Goal: Transaction & Acquisition: Book appointment/travel/reservation

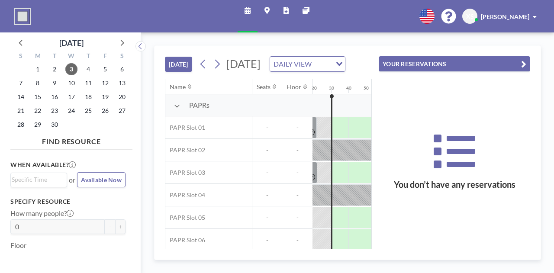
scroll to position [0, 1073]
click at [87, 66] on span "4" at bounding box center [88, 69] width 12 height 12
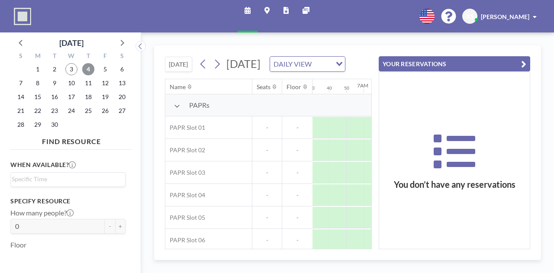
scroll to position [0, 813]
click at [522, 65] on icon "button" at bounding box center [523, 64] width 5 height 10
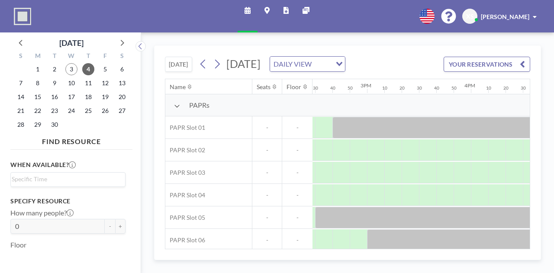
scroll to position [0, 1504]
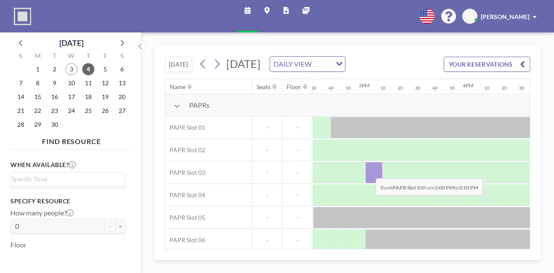
click at [369, 183] on div at bounding box center [373, 173] width 17 height 22
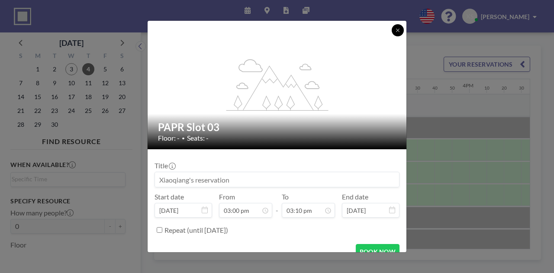
click at [394, 29] on button at bounding box center [397, 30] width 12 height 12
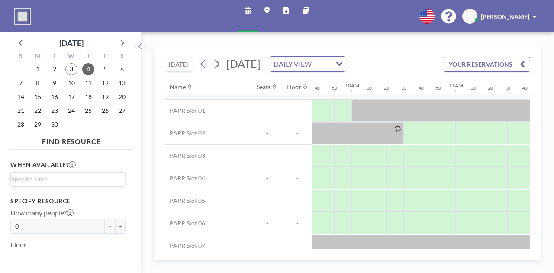
scroll to position [17, 999]
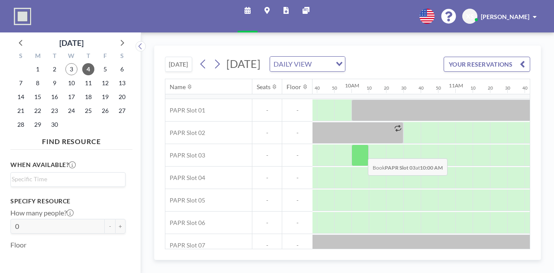
click at [361, 163] on div at bounding box center [359, 155] width 17 height 22
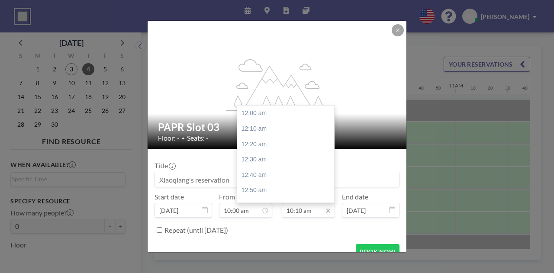
scroll to position [939, 0]
click at [304, 212] on input "10:10 am" at bounding box center [308, 210] width 53 height 15
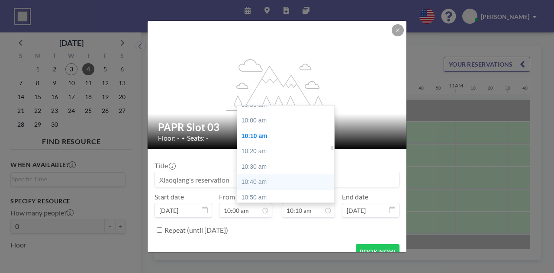
scroll to position [916, 0]
click at [277, 123] on div "10:00 am" at bounding box center [287, 121] width 101 height 16
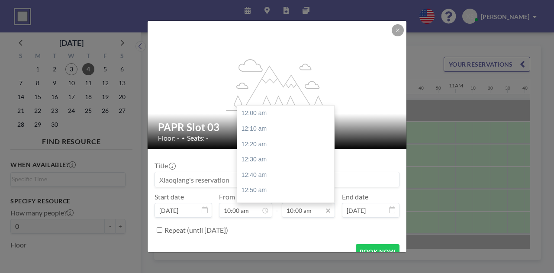
scroll to position [924, 0]
click at [313, 212] on input "10:00 am" at bounding box center [308, 210] width 53 height 15
click at [277, 170] on div "12:00 pm" at bounding box center [287, 175] width 101 height 16
type input "12:00 pm"
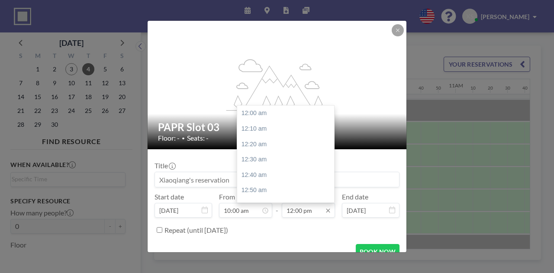
scroll to position [1109, 0]
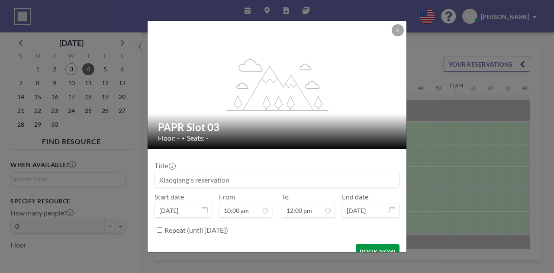
click at [366, 246] on button "BOOK NOW" at bounding box center [378, 251] width 44 height 15
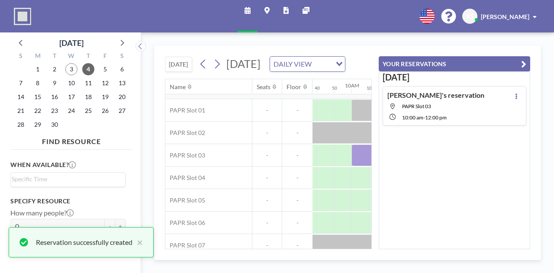
click at [522, 63] on icon "button" at bounding box center [523, 64] width 5 height 10
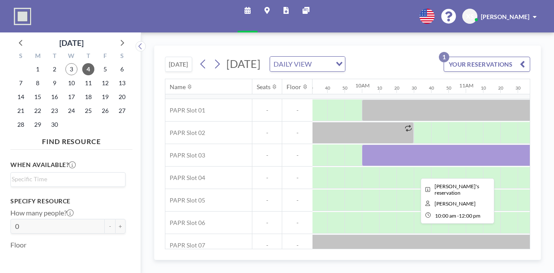
scroll to position [17, 983]
